Goal: Contribute content

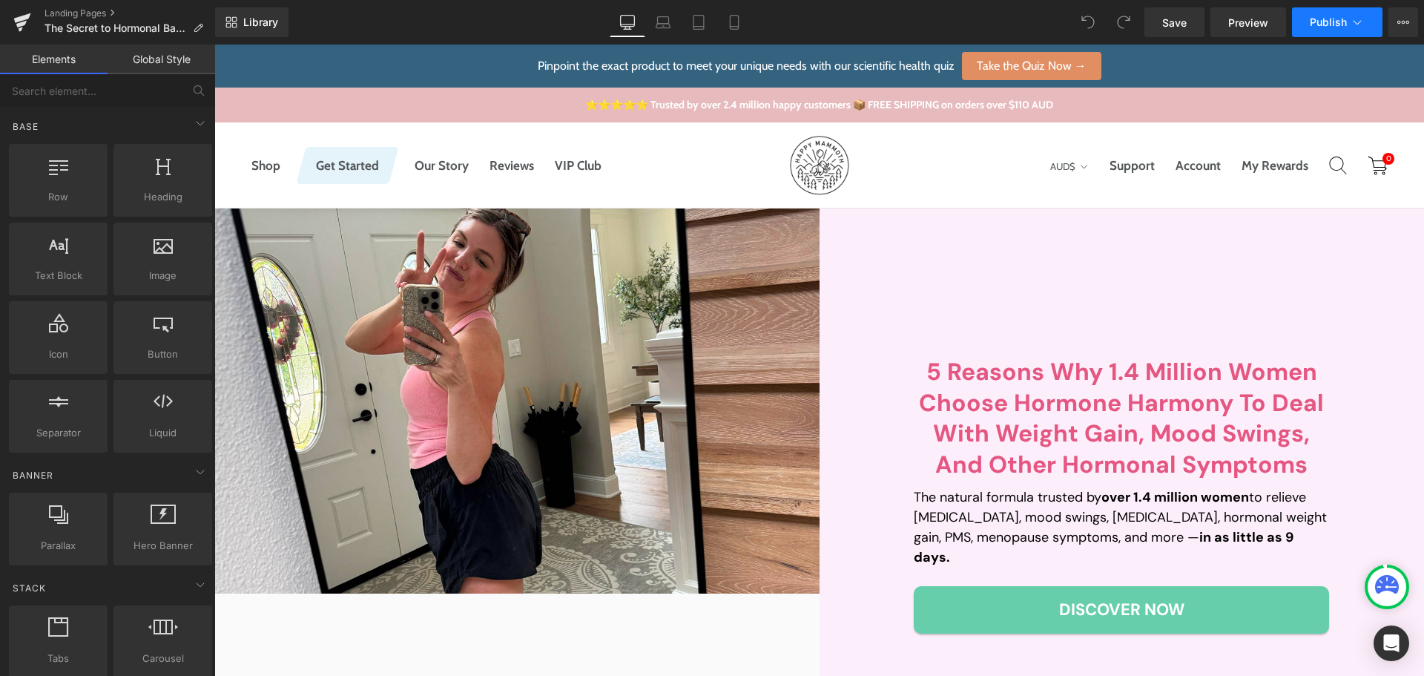
click at [1327, 19] on span "Publish" at bounding box center [1328, 22] width 37 height 12
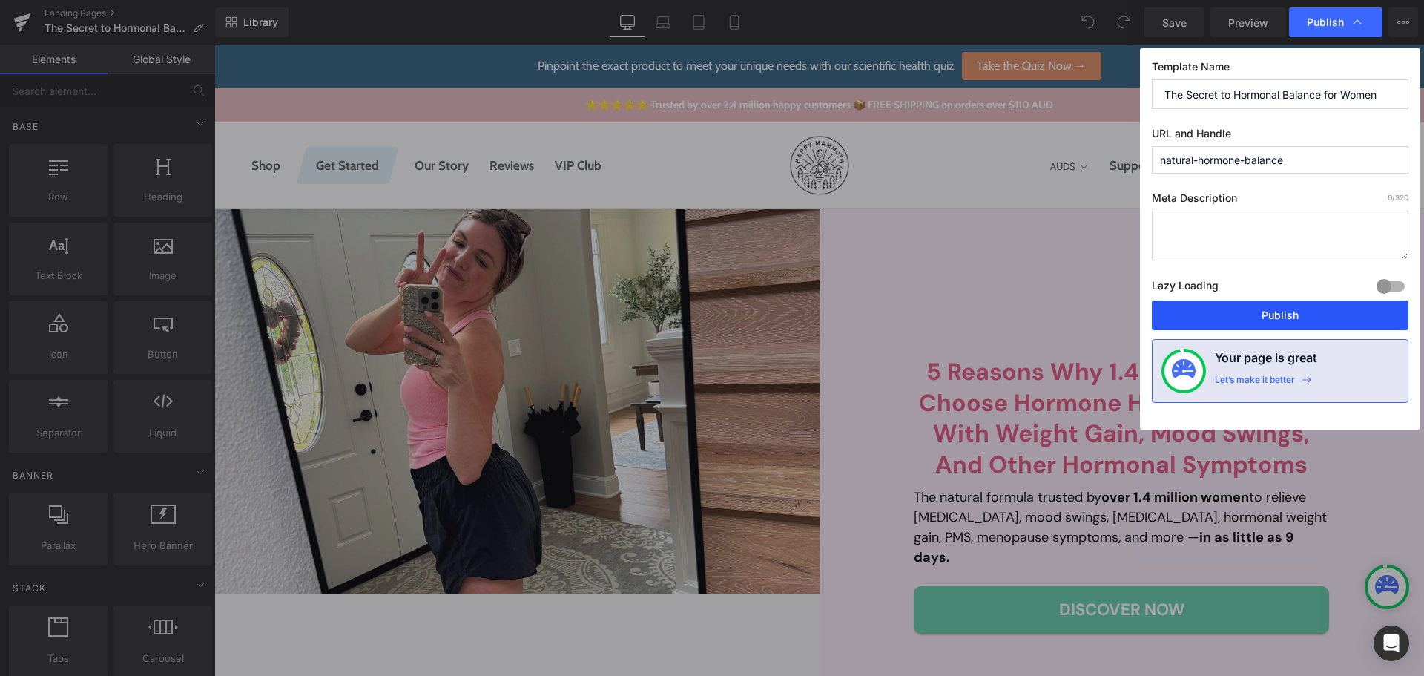
drag, startPoint x: 1246, startPoint y: 308, endPoint x: 1019, endPoint y: 255, distance: 232.9
click at [1246, 308] on button "Publish" at bounding box center [1280, 315] width 257 height 30
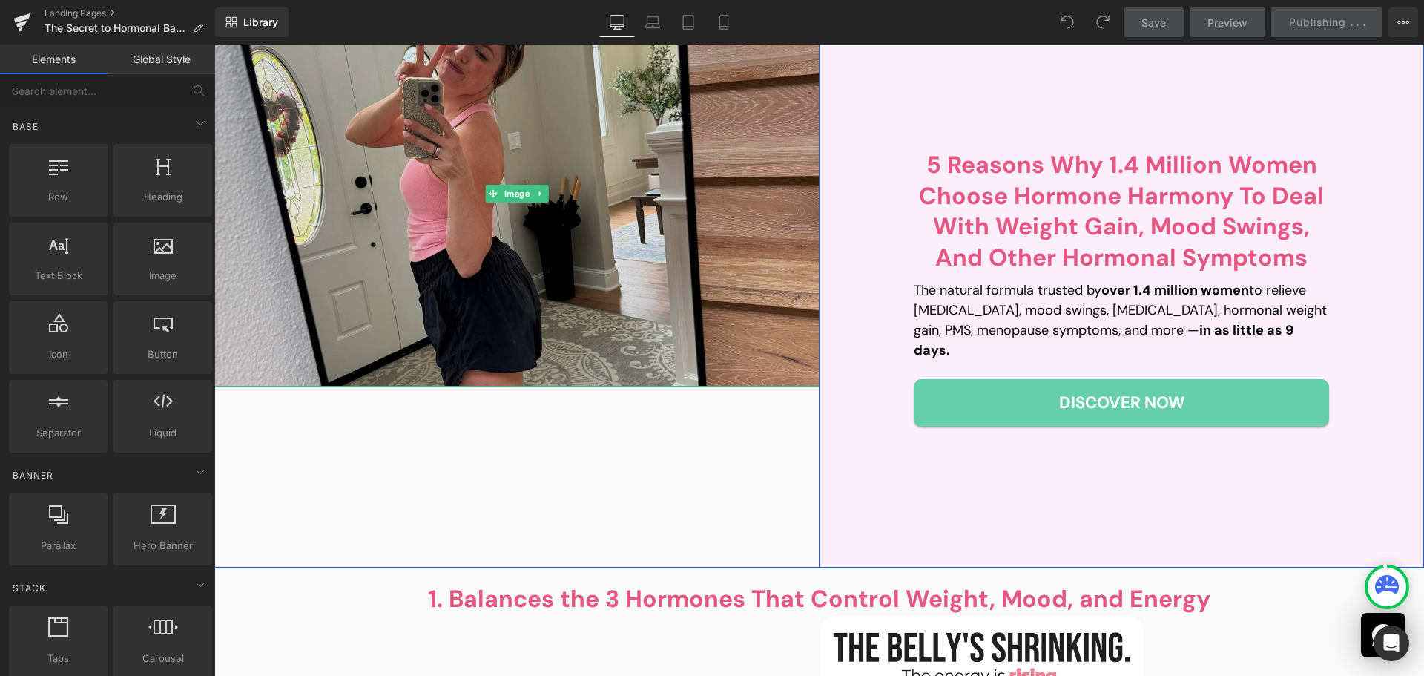
scroll to position [222, 0]
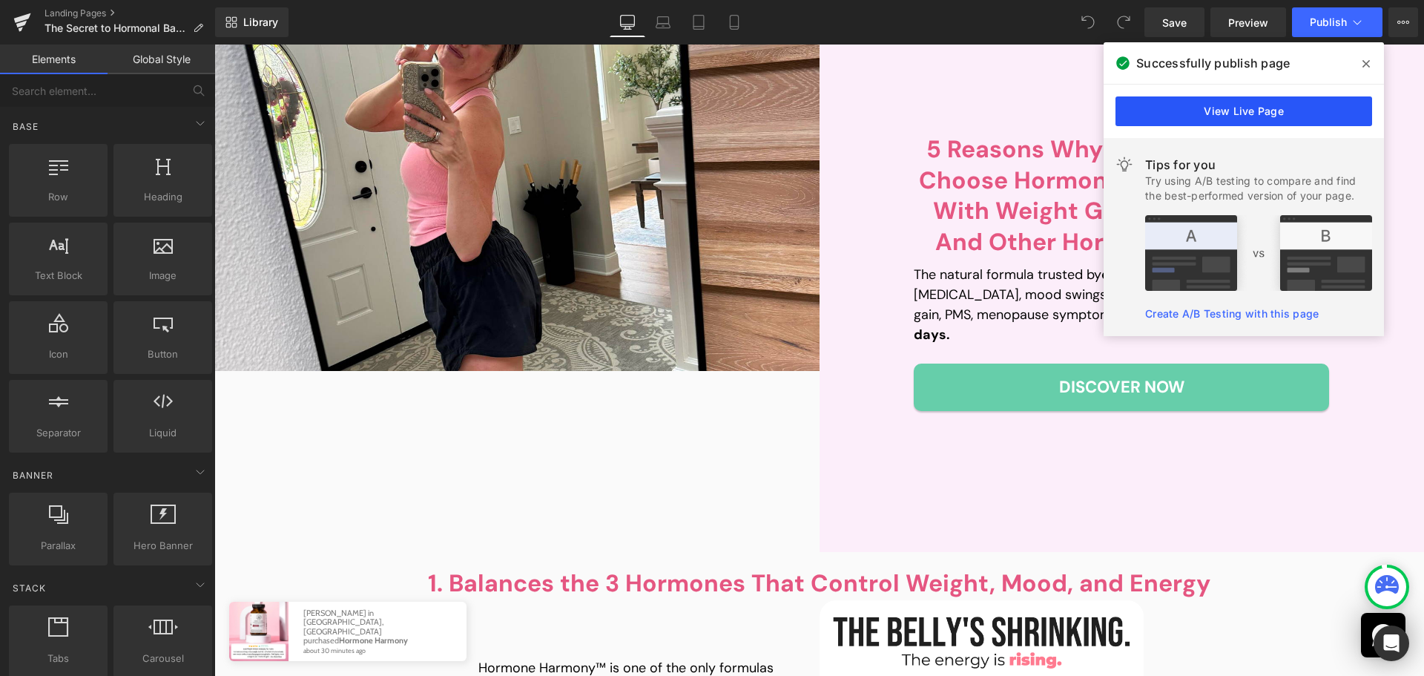
click at [1192, 108] on link "View Live Page" at bounding box center [1243, 111] width 257 height 30
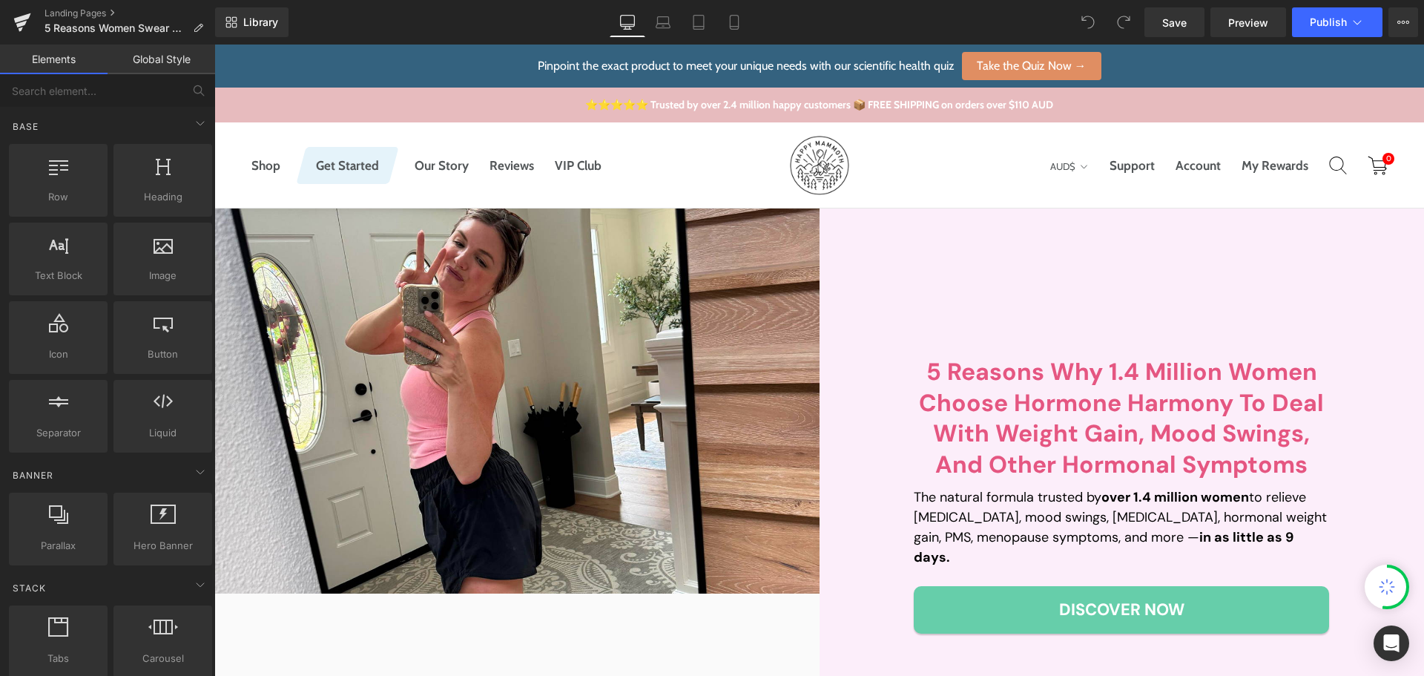
scroll to position [74, 0]
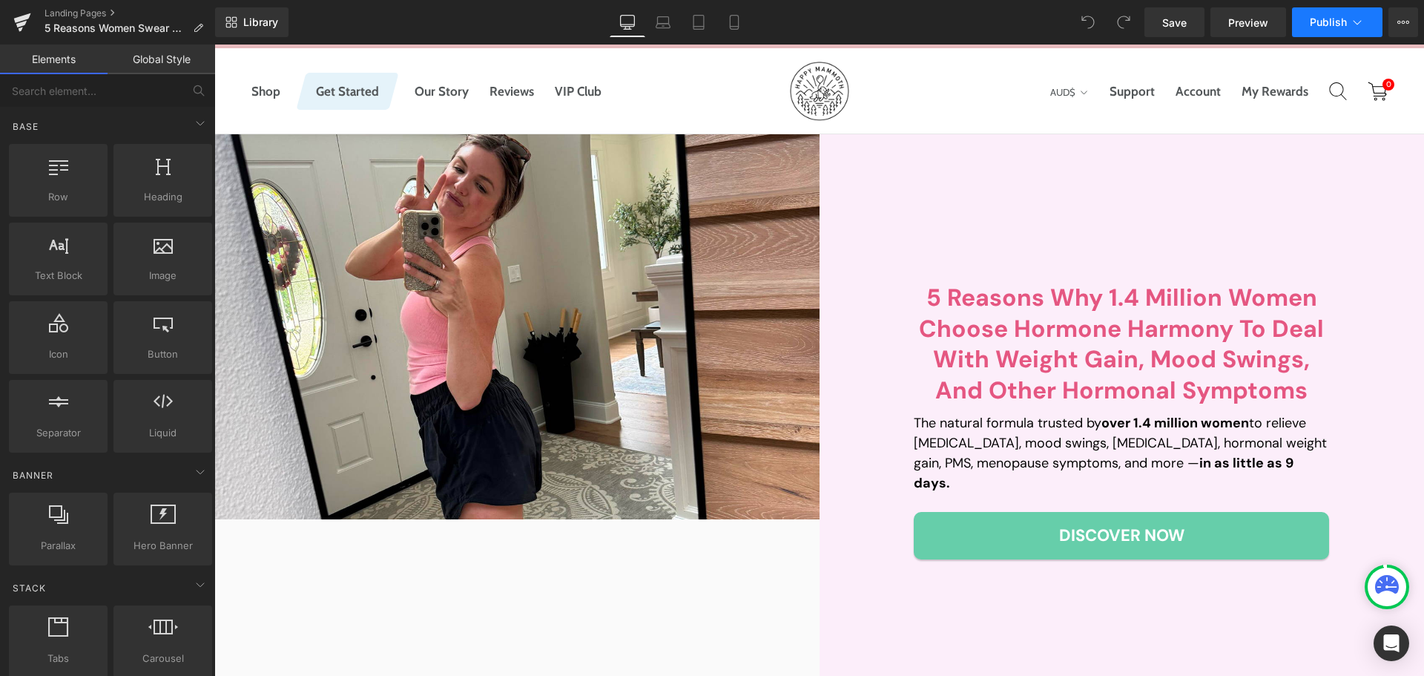
click at [1348, 33] on button "Publish" at bounding box center [1337, 22] width 90 height 30
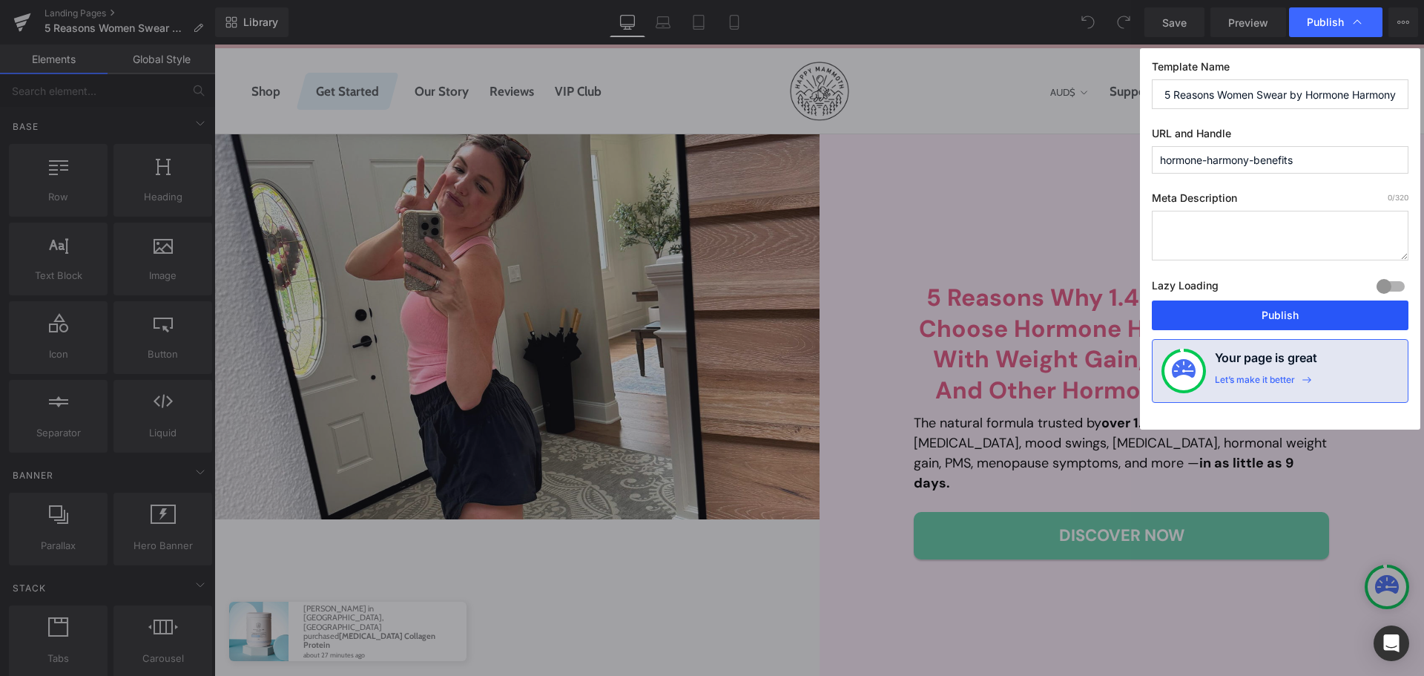
click at [1297, 320] on button "Publish" at bounding box center [1280, 315] width 257 height 30
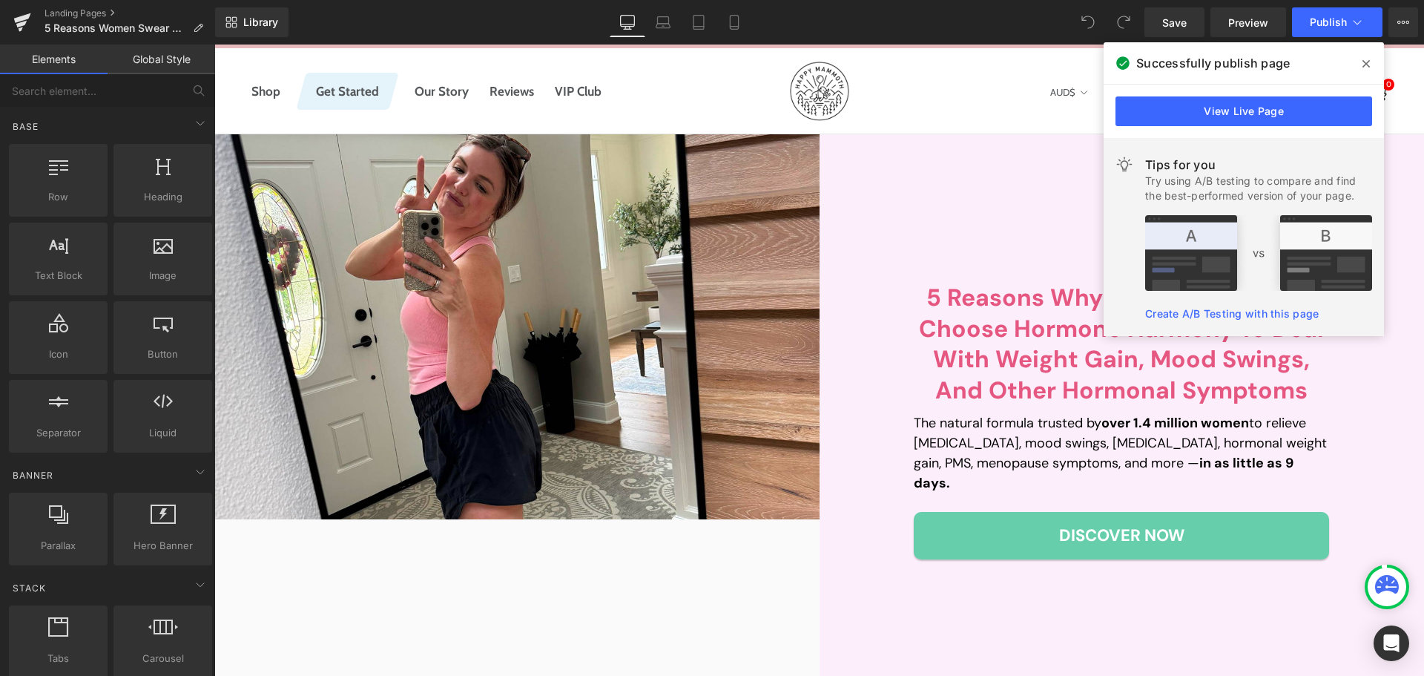
click at [1361, 56] on span at bounding box center [1366, 64] width 24 height 24
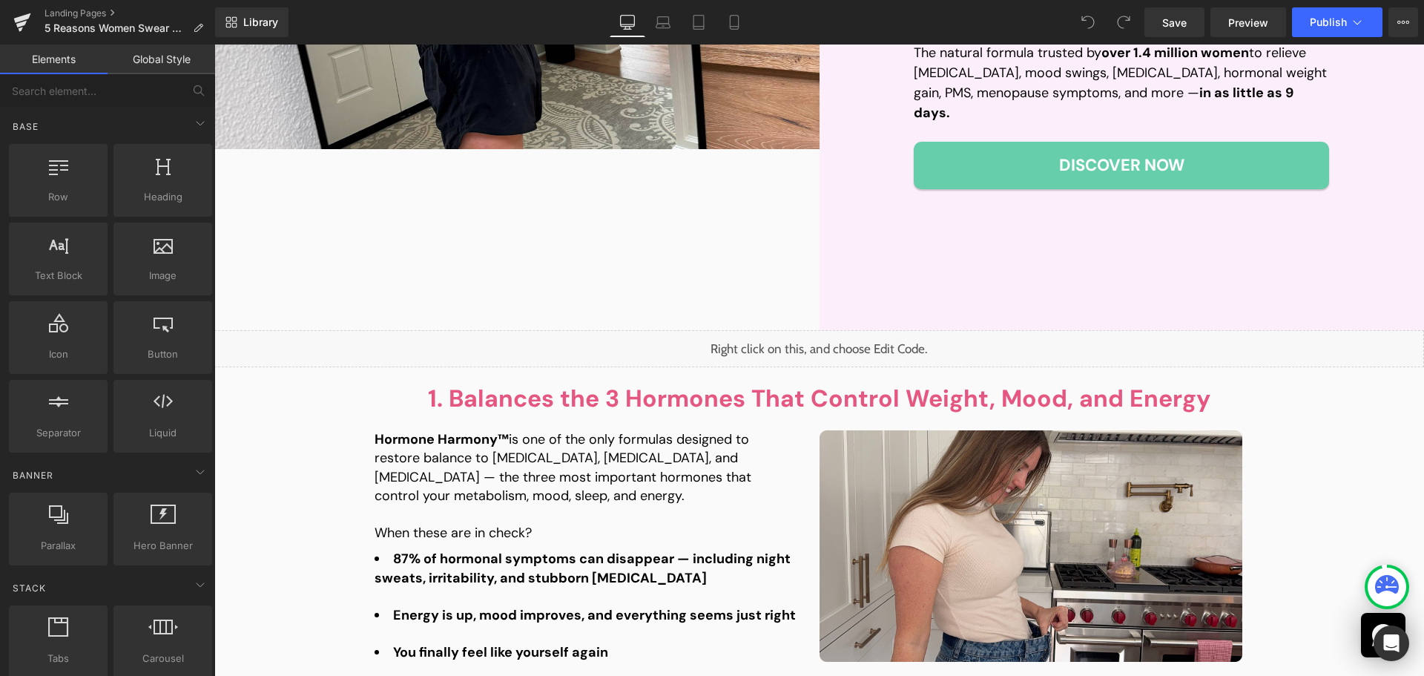
scroll to position [445, 0]
click at [790, 348] on div "Liquid" at bounding box center [818, 347] width 1209 height 37
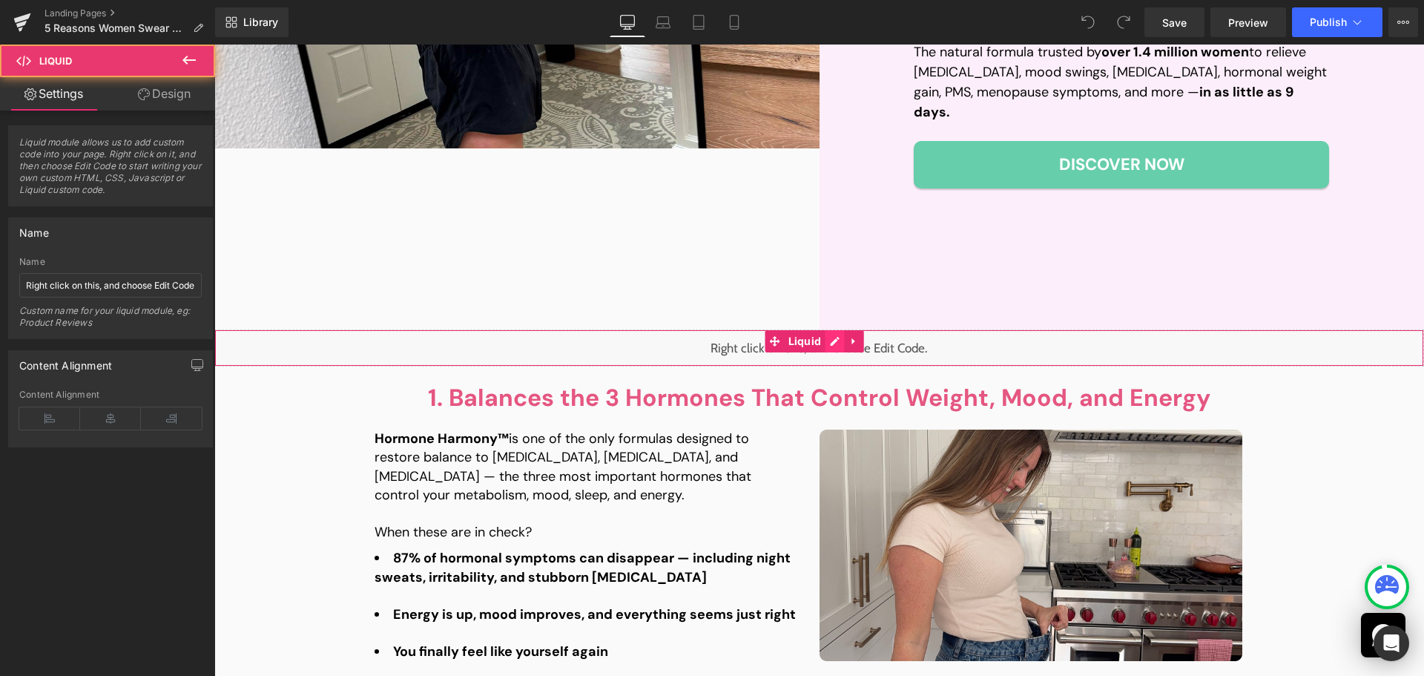
click at [833, 345] on div "Liquid" at bounding box center [818, 347] width 1209 height 37
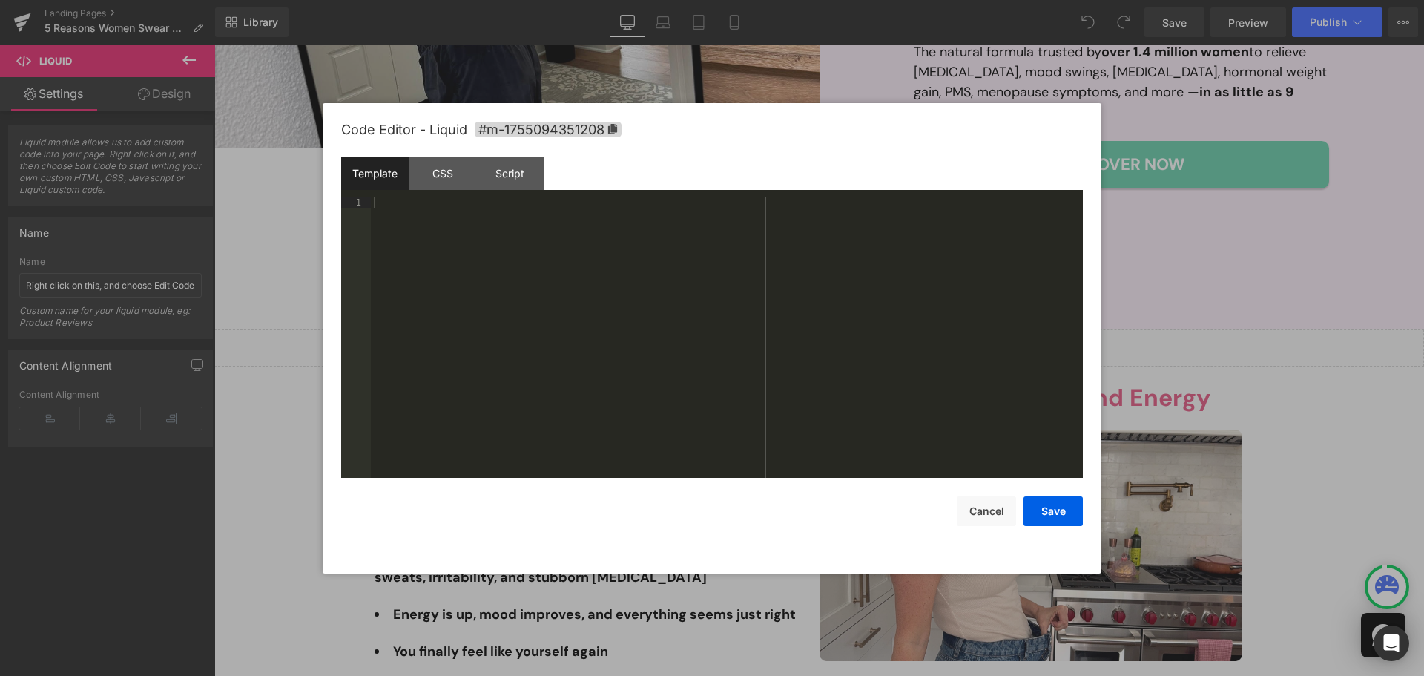
click at [436, 149] on div "Code Editor - Liquid #m-1755094351208" at bounding box center [712, 129] width 742 height 53
click at [449, 179] on div "CSS" at bounding box center [442, 172] width 67 height 33
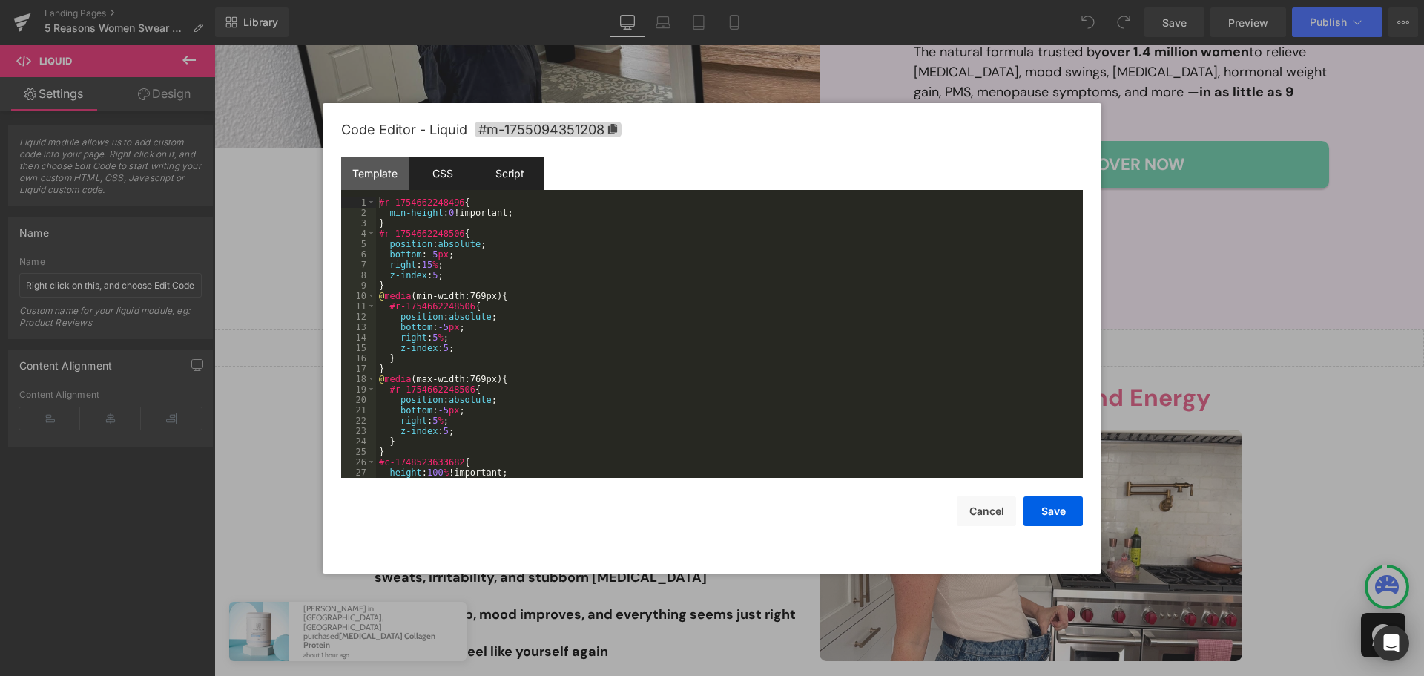
click at [522, 179] on div "Script" at bounding box center [509, 172] width 67 height 33
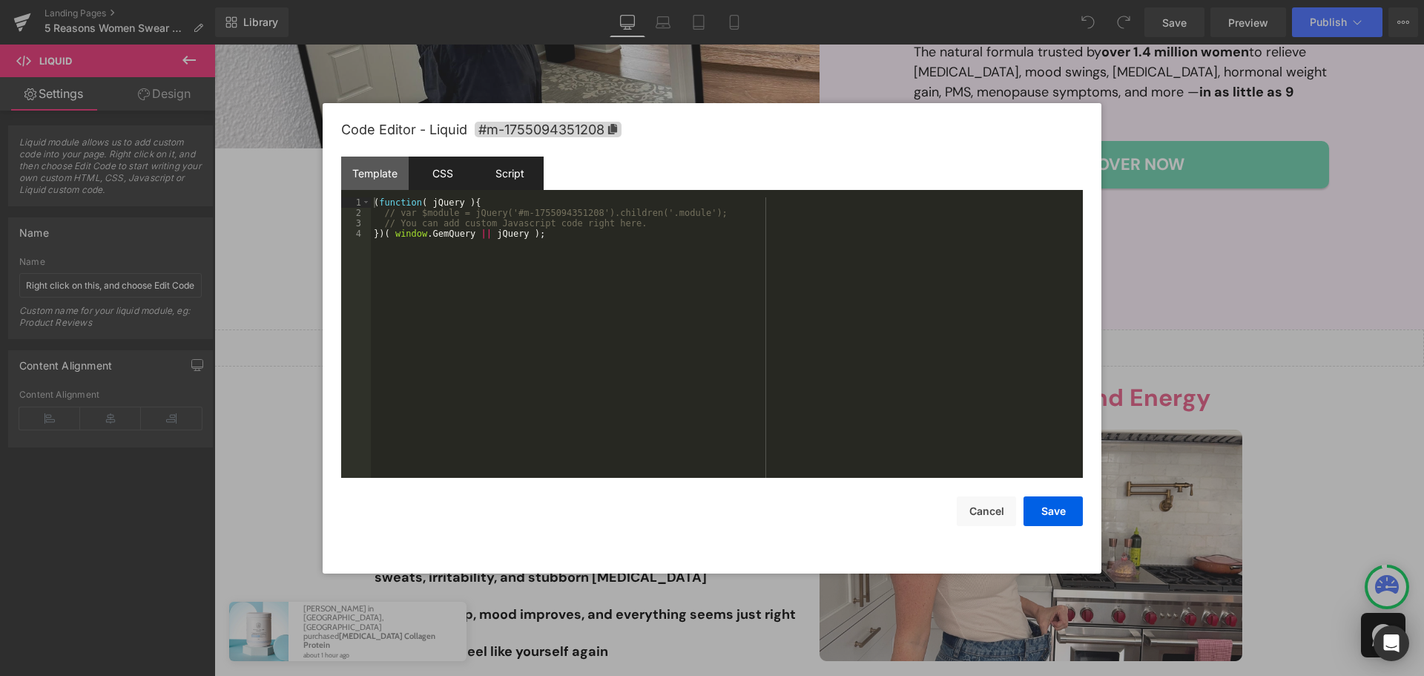
click at [441, 174] on div "CSS" at bounding box center [442, 172] width 67 height 33
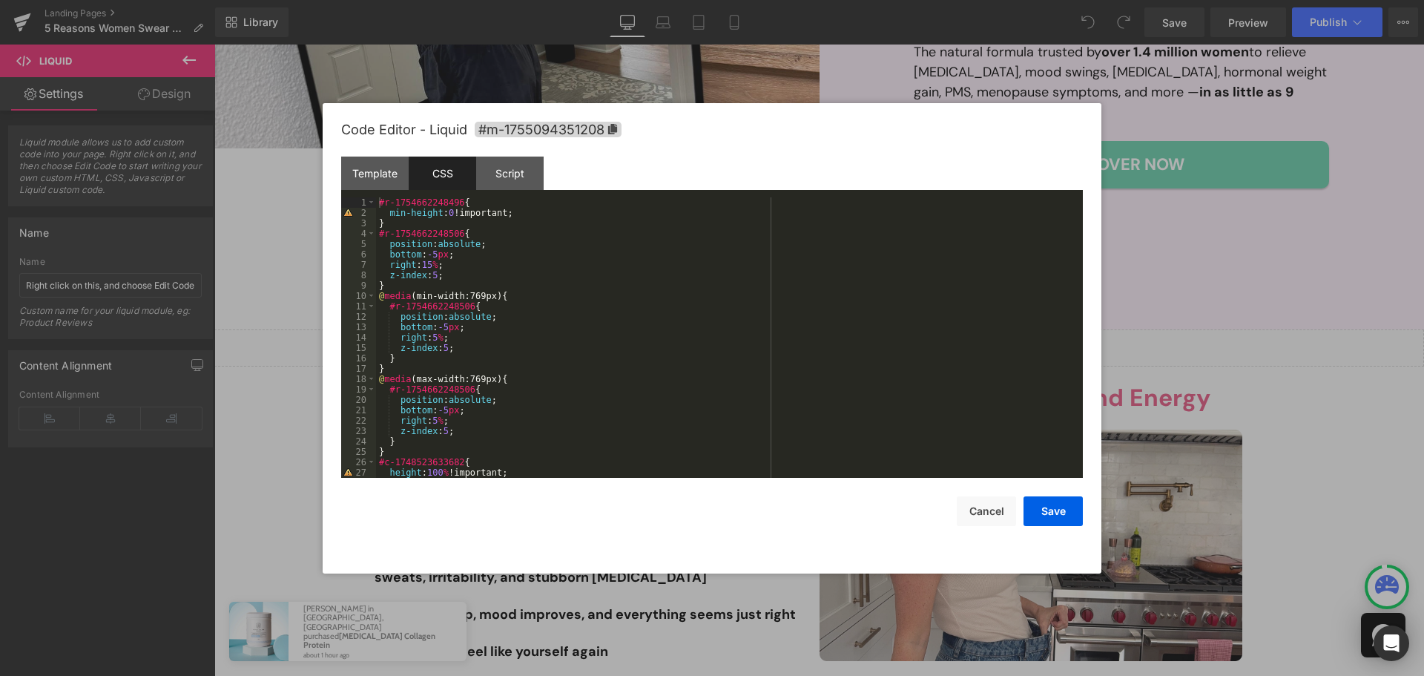
scroll to position [83, 0]
